Goal: Task Accomplishment & Management: Complete application form

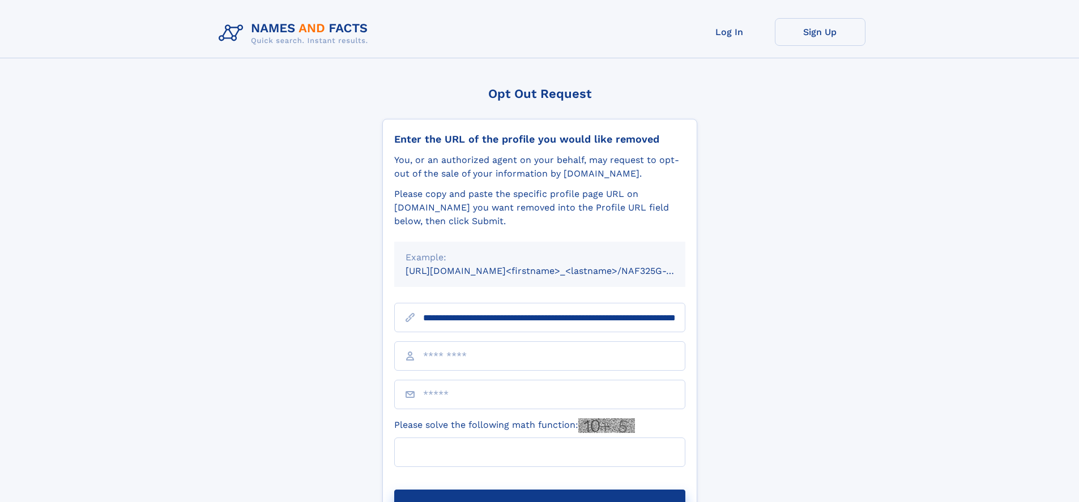
scroll to position [0, 113]
type input "**********"
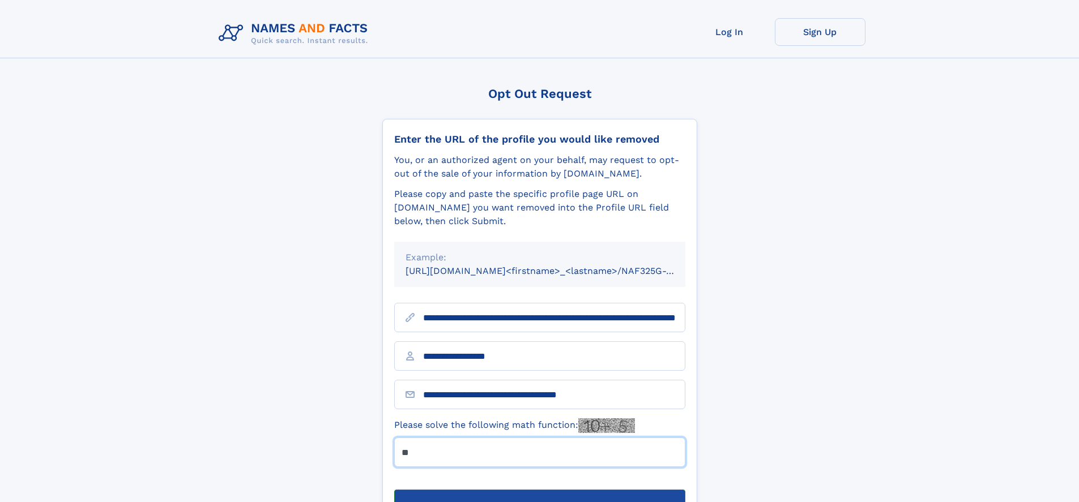
type input "**"
click at [539, 490] on button "Submit Opt Out Request" at bounding box center [539, 508] width 291 height 36
